Goal: Task Accomplishment & Management: Use online tool/utility

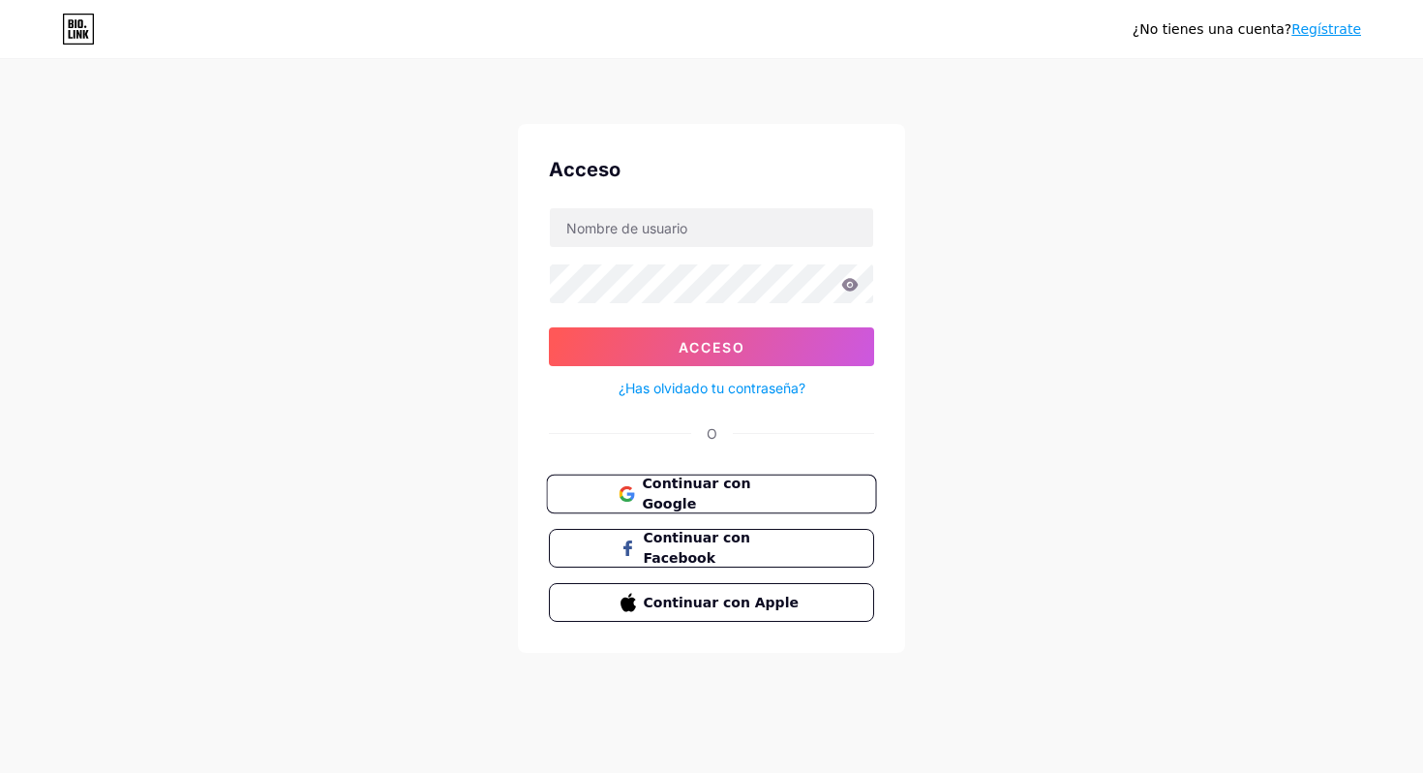
click at [752, 483] on span "Continuar con Google" at bounding box center [723, 495] width 162 height 42
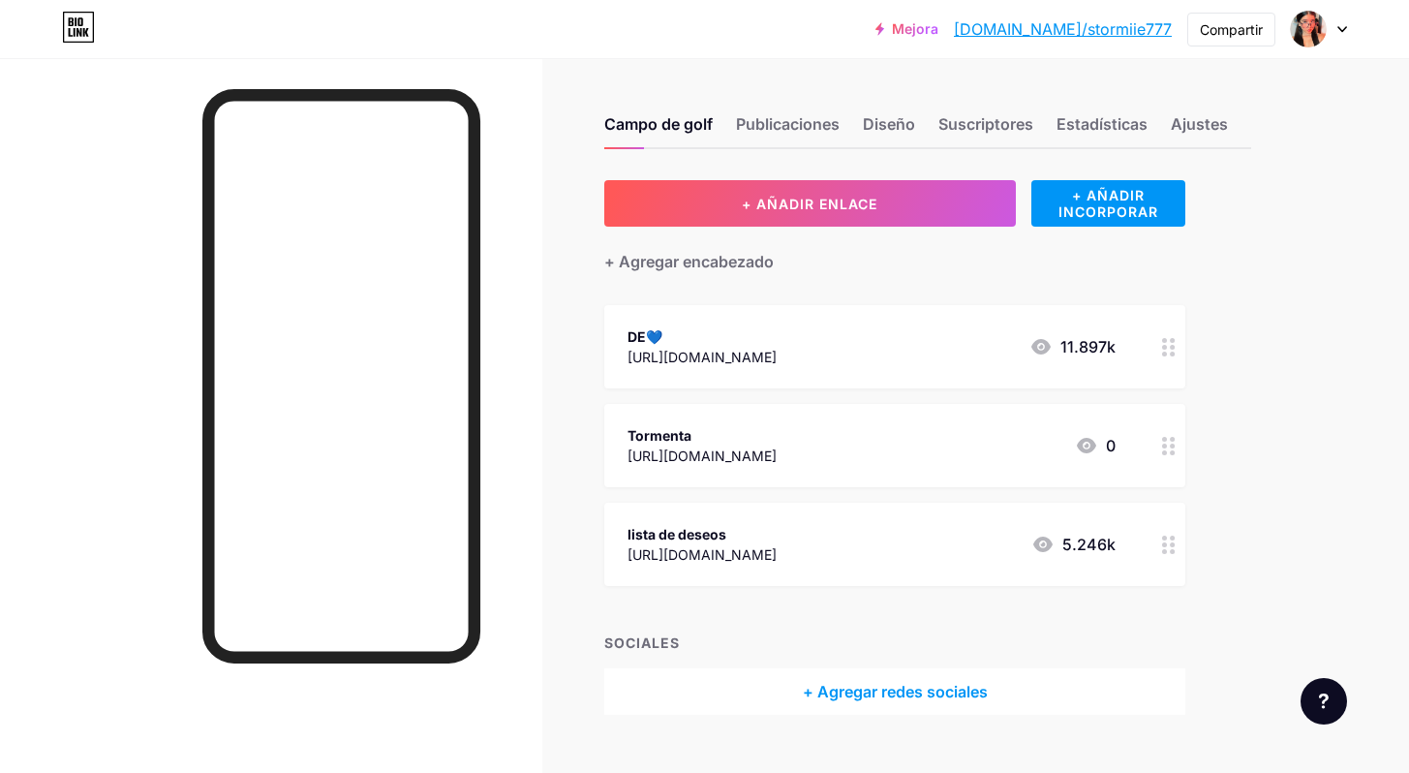
click at [777, 548] on font "[URL][DOMAIN_NAME]" at bounding box center [701, 554] width 149 height 16
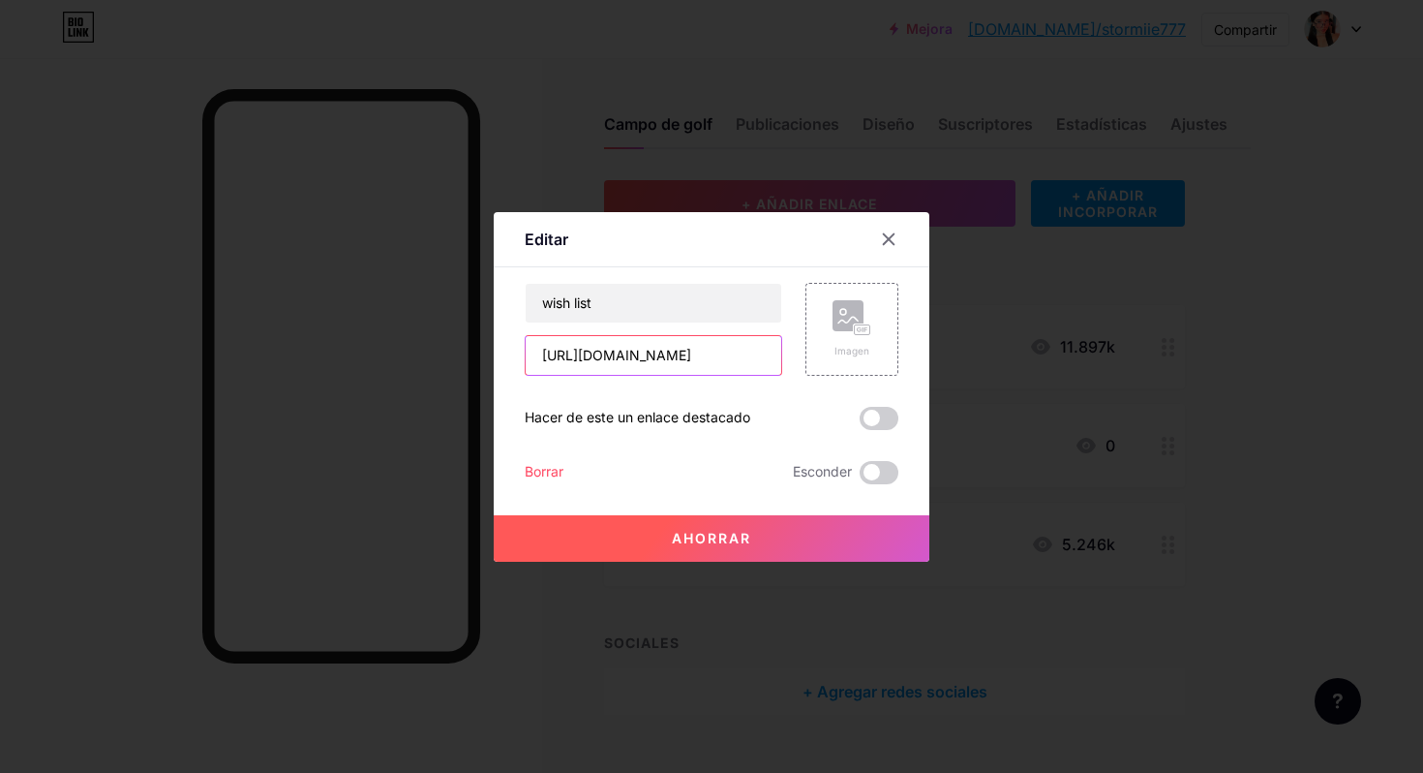
click at [663, 361] on input "[URL][DOMAIN_NAME]" at bounding box center [654, 355] width 256 height 39
paste input "50XDRKRI71JZ"
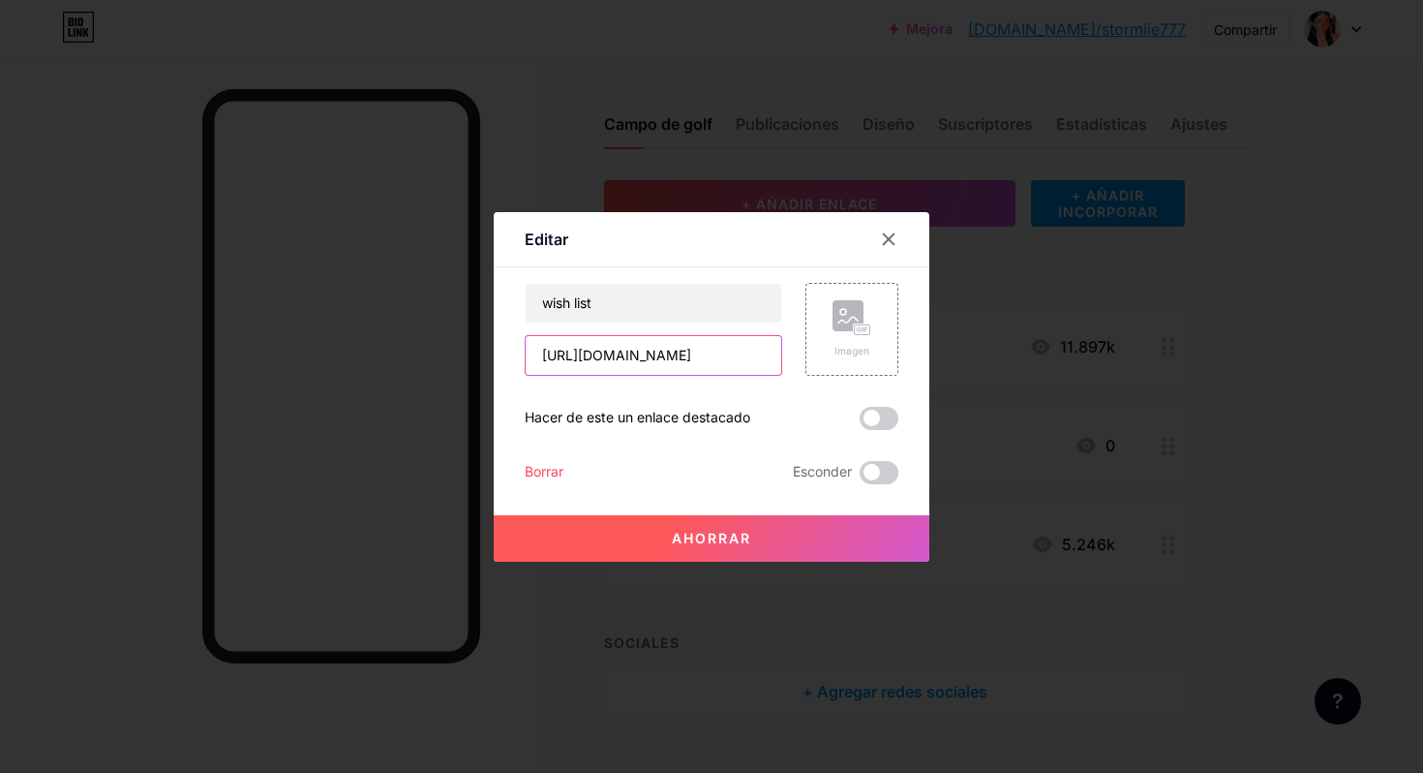
type input "[URL][DOMAIN_NAME]"
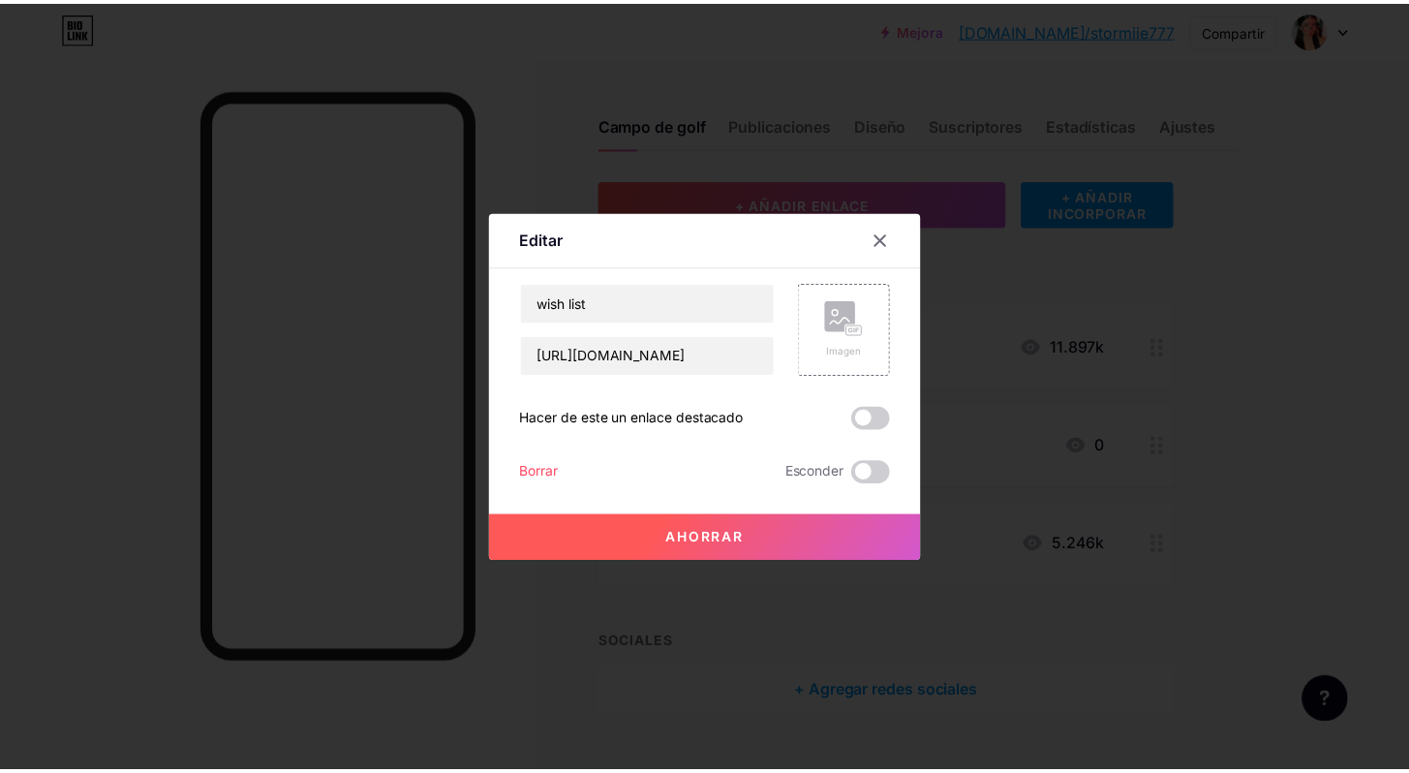
scroll to position [0, 0]
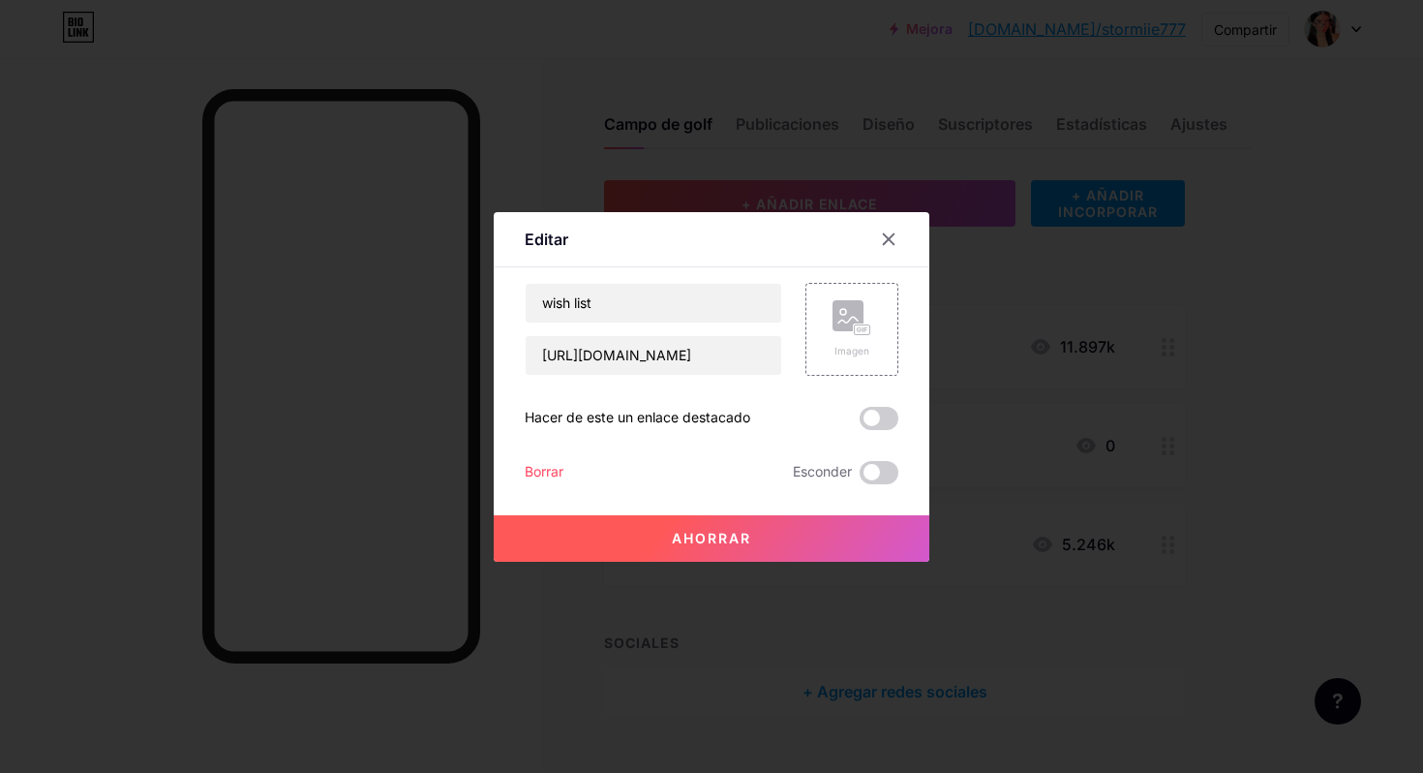
click at [751, 538] on font "Ahorrar" at bounding box center [711, 538] width 79 height 16
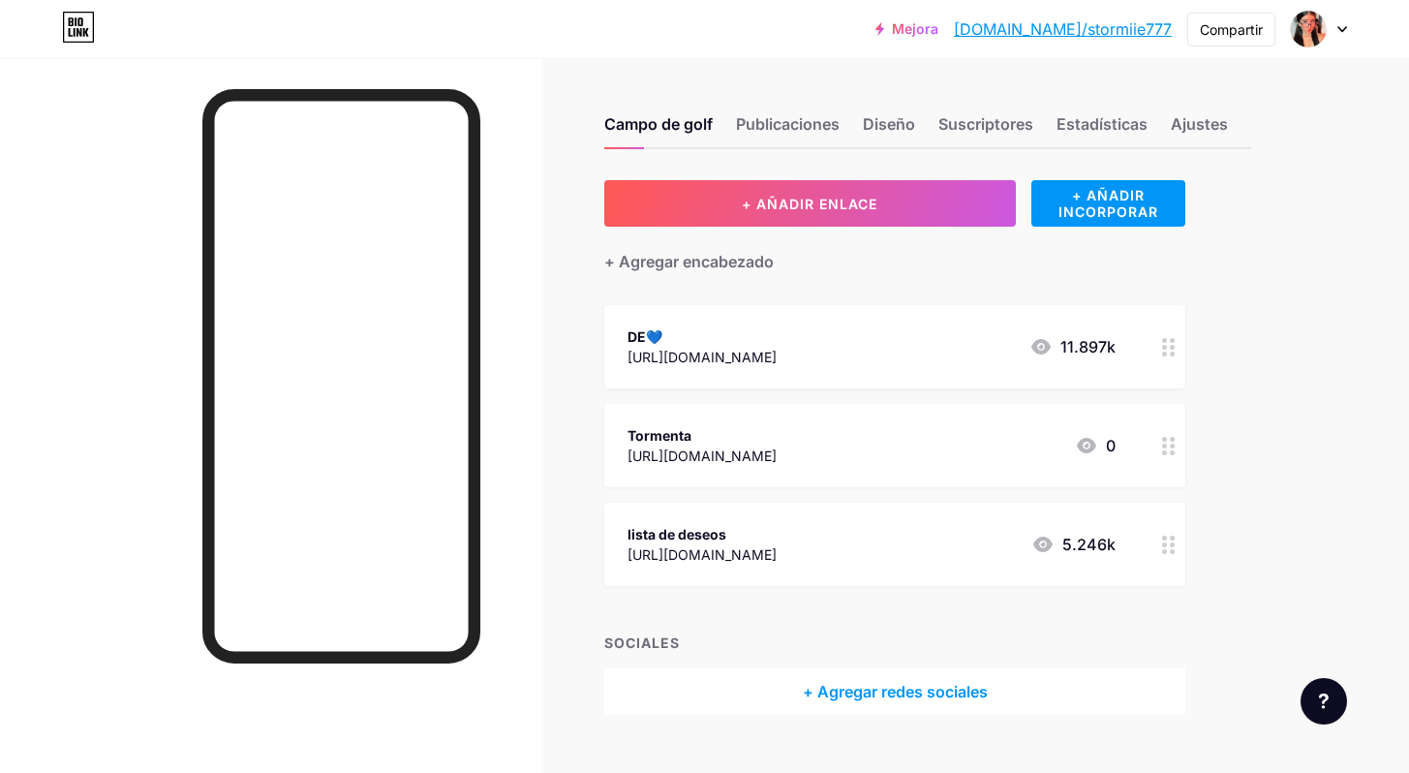
scroll to position [38, 0]
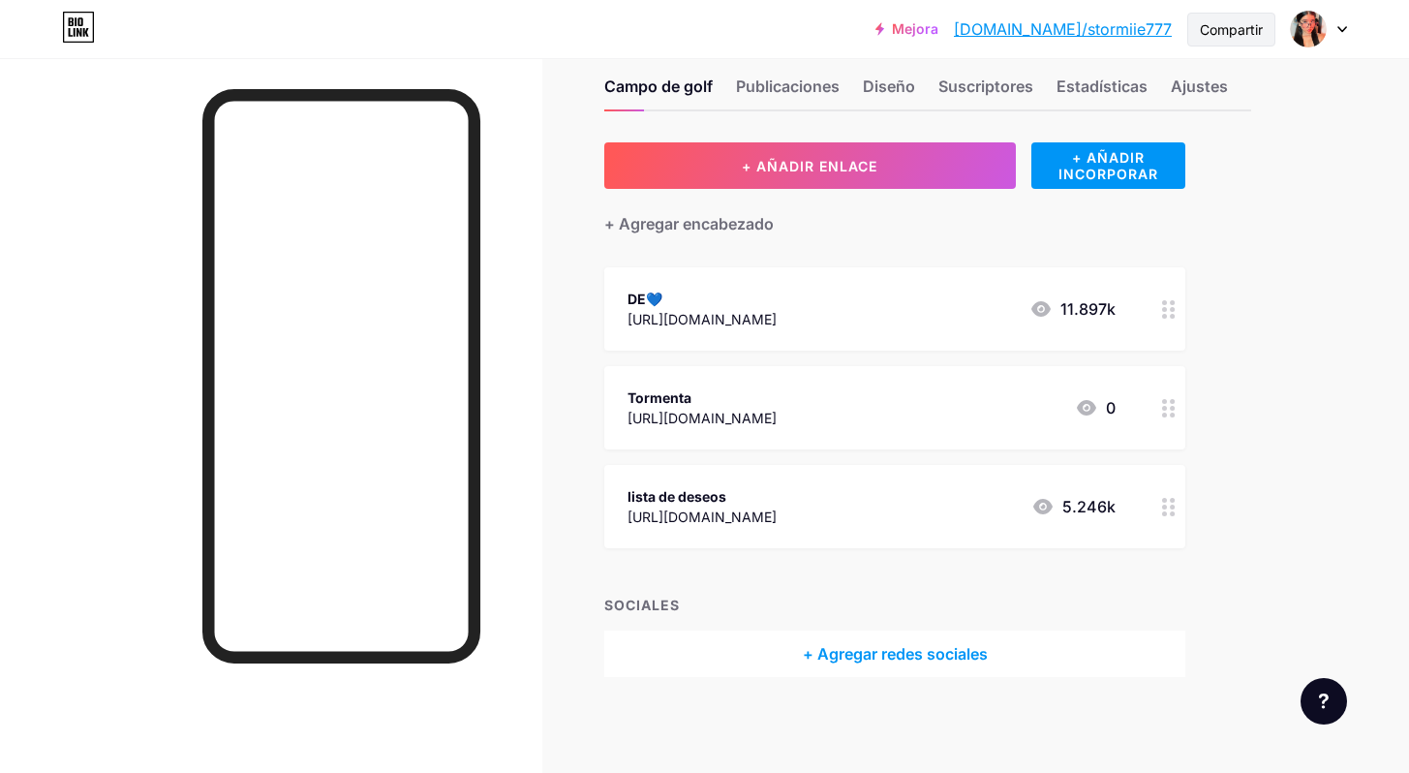
click at [1222, 37] on font "Compartir" at bounding box center [1231, 29] width 63 height 16
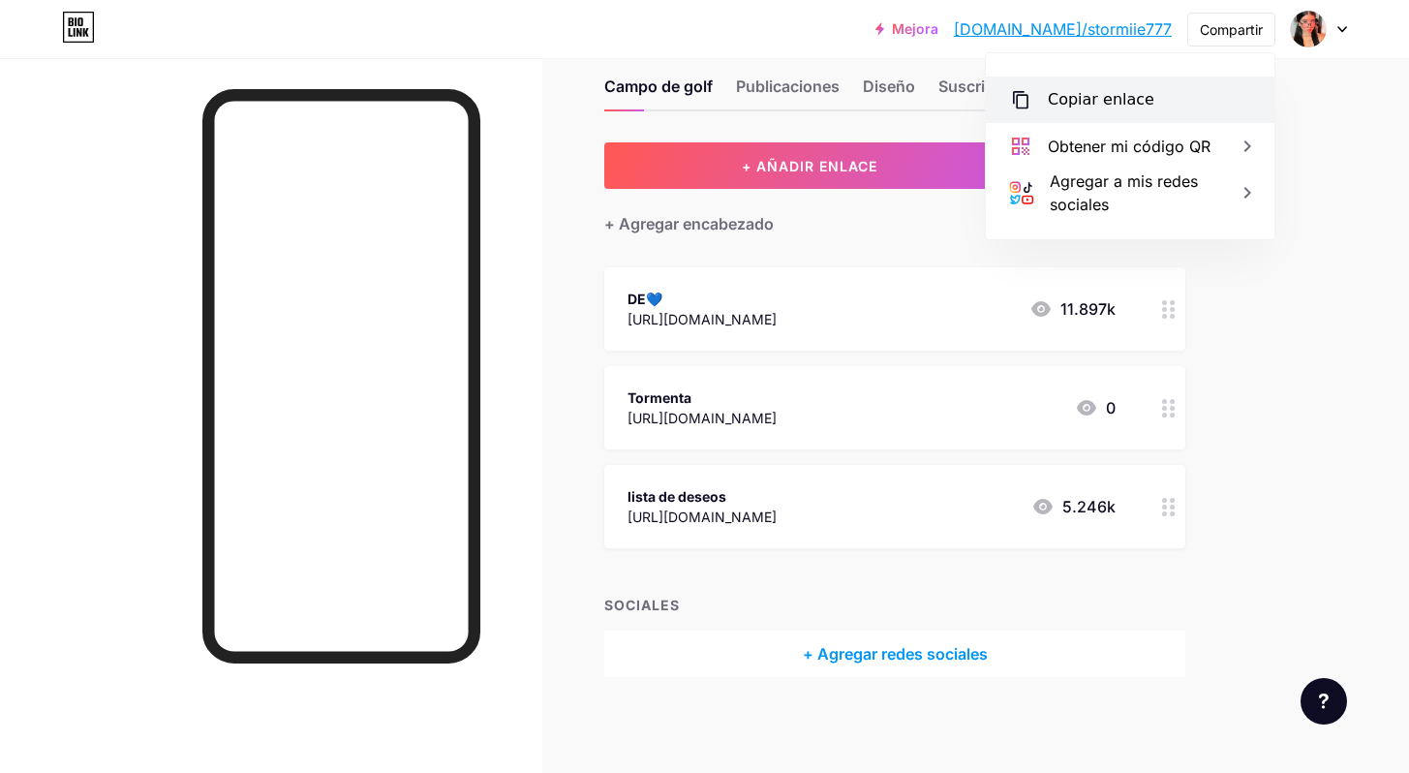
click at [1121, 82] on div "Copiar enlace" at bounding box center [1130, 99] width 289 height 46
click at [1094, 96] on font "Copiar enlace" at bounding box center [1101, 99] width 107 height 18
click at [1094, 404] on icon at bounding box center [1086, 407] width 23 height 23
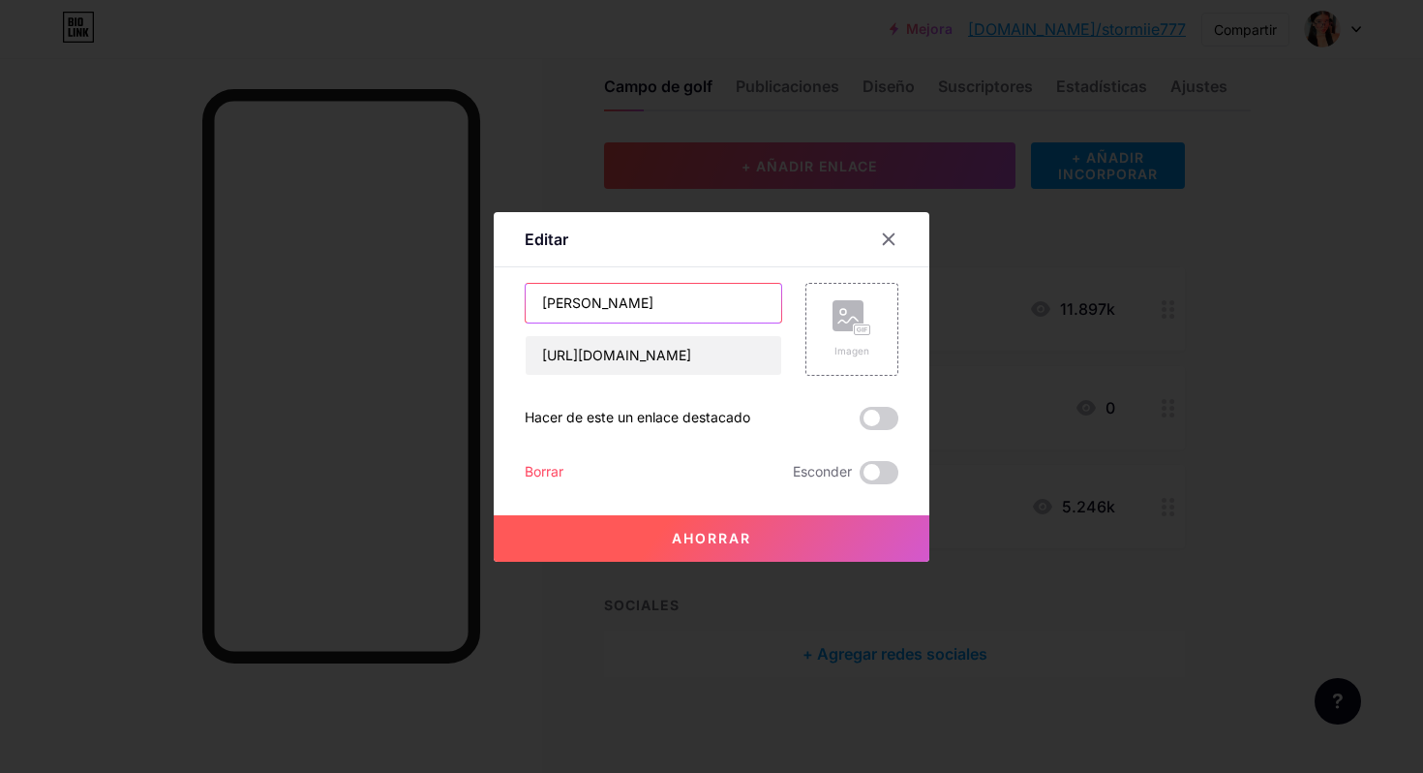
drag, startPoint x: 651, startPoint y: 311, endPoint x: 494, endPoint y: 314, distance: 156.9
click at [494, 314] on div "Editar Contenido YouTube Reproduce videos de YouTube sin salir de tu página. AG…" at bounding box center [712, 387] width 436 height 350
type input "S"
type input "Telegramfree"
click at [715, 546] on button "Ahorrar" at bounding box center [712, 538] width 436 height 46
